Goal: Transaction & Acquisition: Purchase product/service

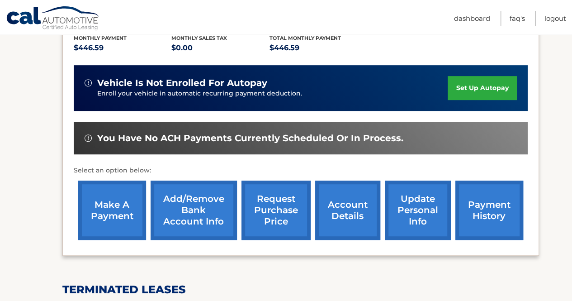
scroll to position [210, 0]
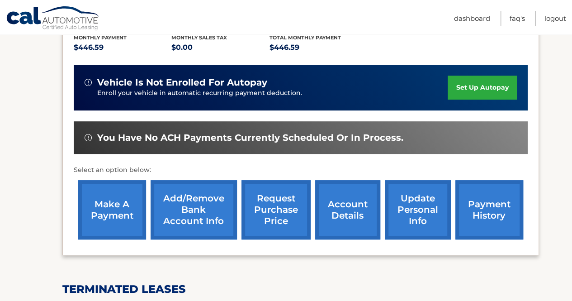
click at [117, 191] on link "make a payment" at bounding box center [112, 209] width 68 height 59
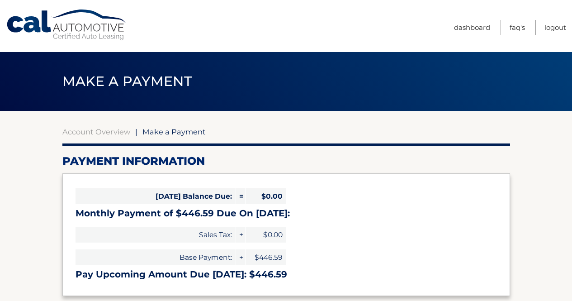
select select "NmJjZDkwMmQtZjVhYi00ZDU4LWE5YzctNTBmOWE2NzQ1YzJj"
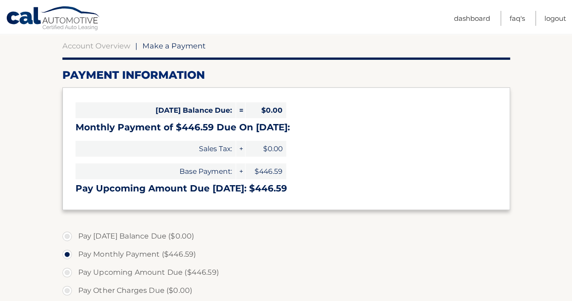
scroll to position [103, 0]
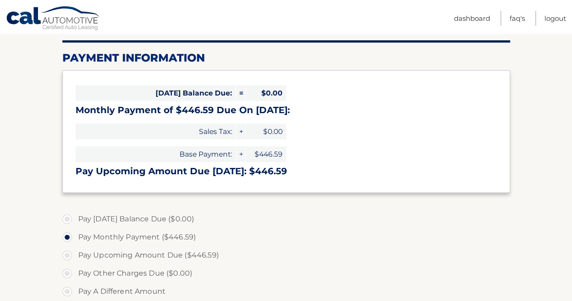
click at [72, 290] on label "Pay A Different Amount" at bounding box center [286, 291] width 448 height 18
click at [72, 290] on input "Pay A Different Amount" at bounding box center [70, 289] width 9 height 14
radio input "true"
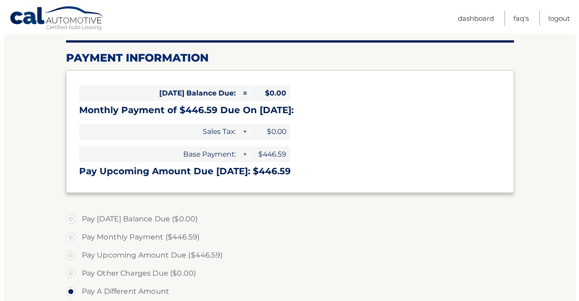
scroll to position [280, 0]
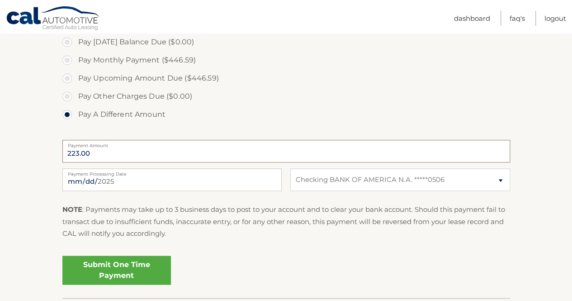
type input "223.00"
click at [116, 259] on link "Submit One Time Payment" at bounding box center [116, 270] width 109 height 29
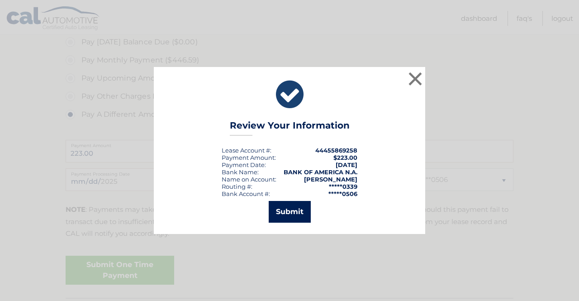
click at [299, 210] on button "Submit" at bounding box center [290, 212] width 42 height 22
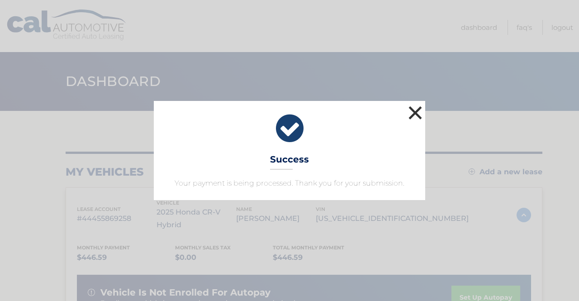
click at [417, 110] on button "×" at bounding box center [415, 113] width 18 height 18
